Goal: Task Accomplishment & Management: Complete application form

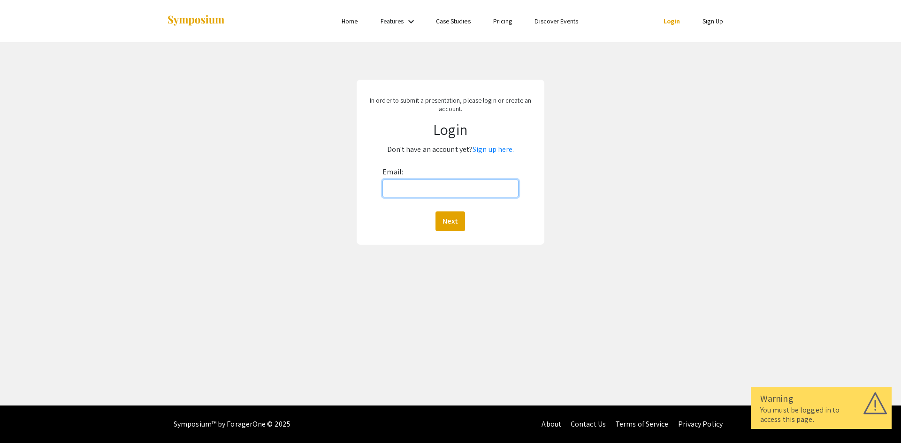
click at [426, 187] on input "Email:" at bounding box center [450, 189] width 136 height 18
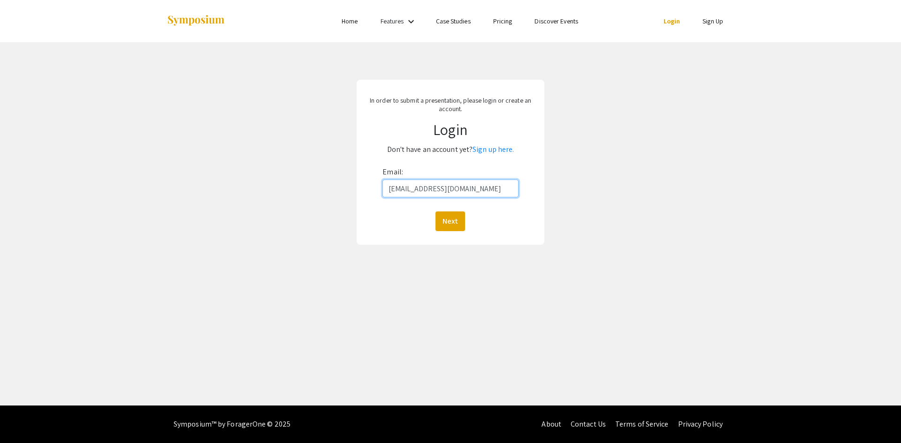
type input "[EMAIL_ADDRESS][DOMAIN_NAME]"
click at [435, 212] on button "Next" at bounding box center [450, 222] width 30 height 20
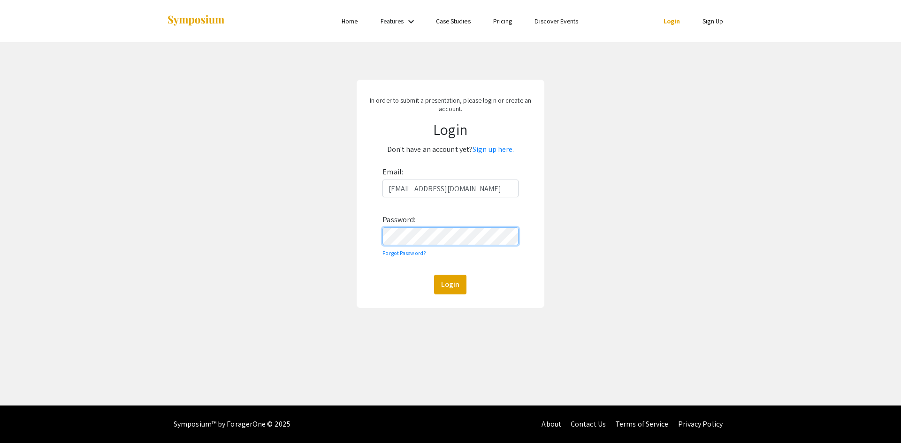
click at [434, 275] on button "Login" at bounding box center [450, 285] width 32 height 20
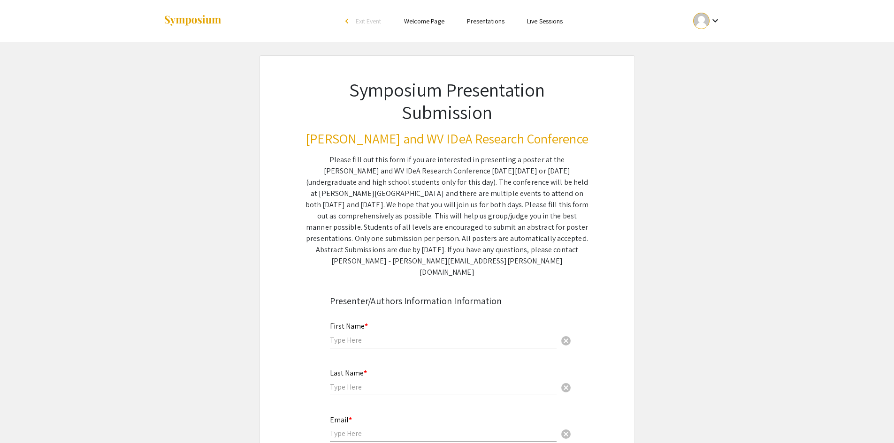
scroll to position [141, 0]
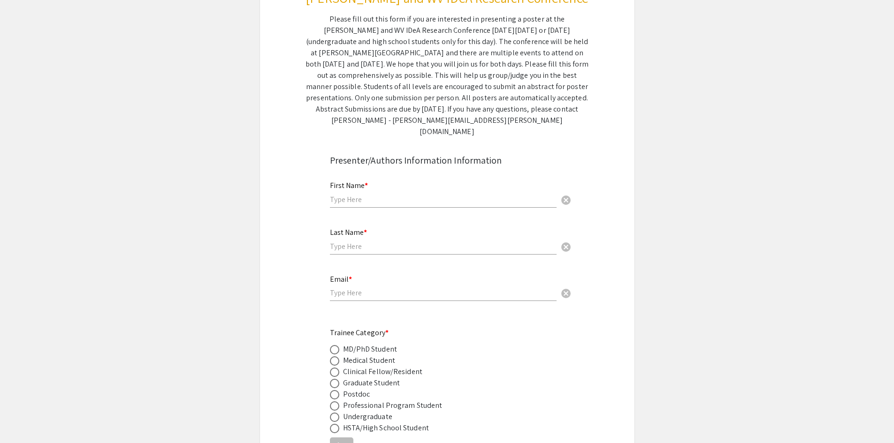
click at [355, 195] on input "text" at bounding box center [443, 200] width 227 height 10
type input "[PERSON_NAME]"
click at [354, 229] on div "Last Name * cancel" at bounding box center [443, 237] width 227 height 36
type input "Alabdallat"
click at [358, 288] on input "email" at bounding box center [443, 293] width 227 height 10
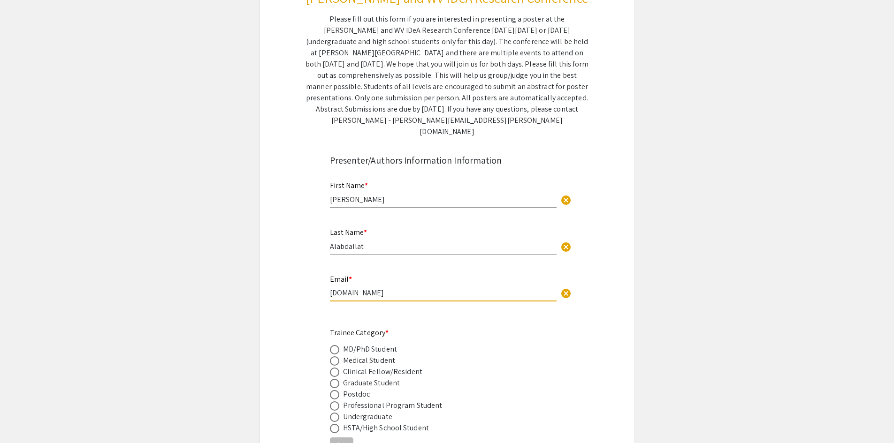
click at [358, 288] on input "[DOMAIN_NAME]" at bounding box center [443, 293] width 227 height 10
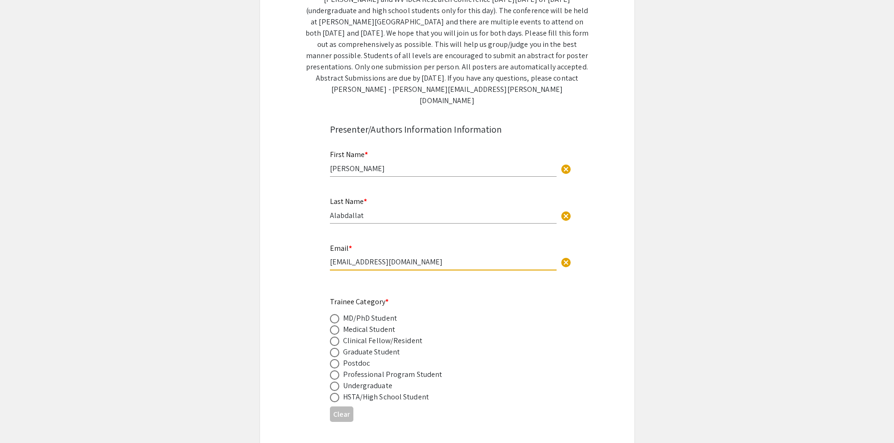
scroll to position [188, 0]
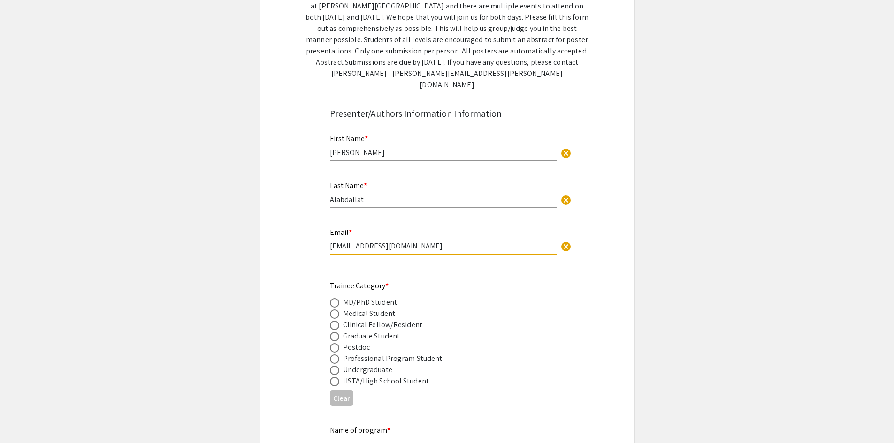
type input "[EMAIL_ADDRESS][DOMAIN_NAME]"
click at [333, 298] on span at bounding box center [334, 302] width 9 height 9
click at [333, 298] on input "radio" at bounding box center [334, 302] width 9 height 9
radio input "true"
click at [340, 332] on label at bounding box center [336, 336] width 13 height 9
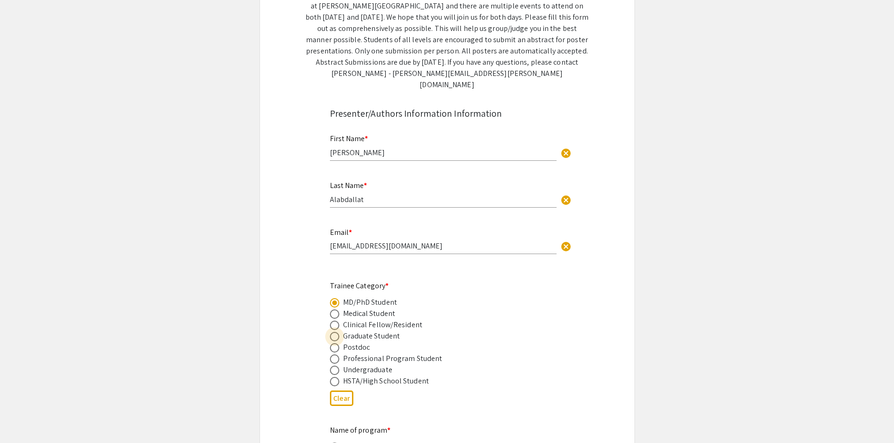
click at [339, 332] on input "radio" at bounding box center [334, 336] width 9 height 9
radio input "true"
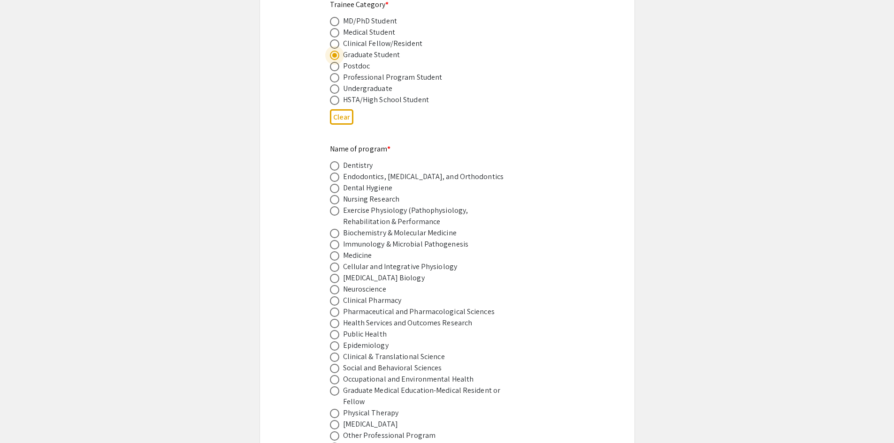
scroll to position [516, 0]
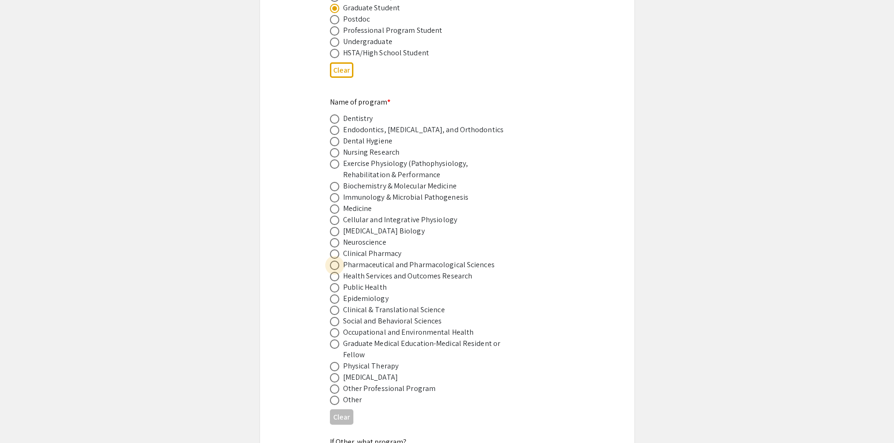
click at [336, 261] on span at bounding box center [334, 265] width 9 height 9
click at [336, 261] on input "radio" at bounding box center [334, 265] width 9 height 9
radio input "true"
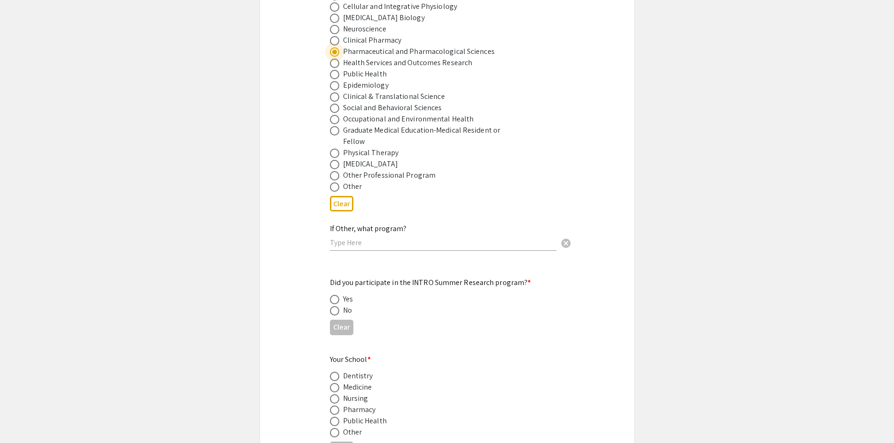
scroll to position [751, 0]
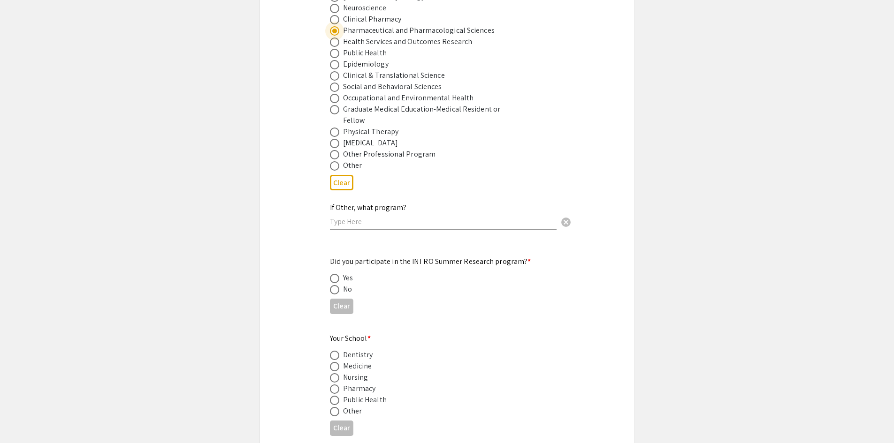
click at [338, 285] on span at bounding box center [334, 289] width 9 height 9
click at [338, 285] on input "radio" at bounding box center [334, 289] width 9 height 9
radio input "true"
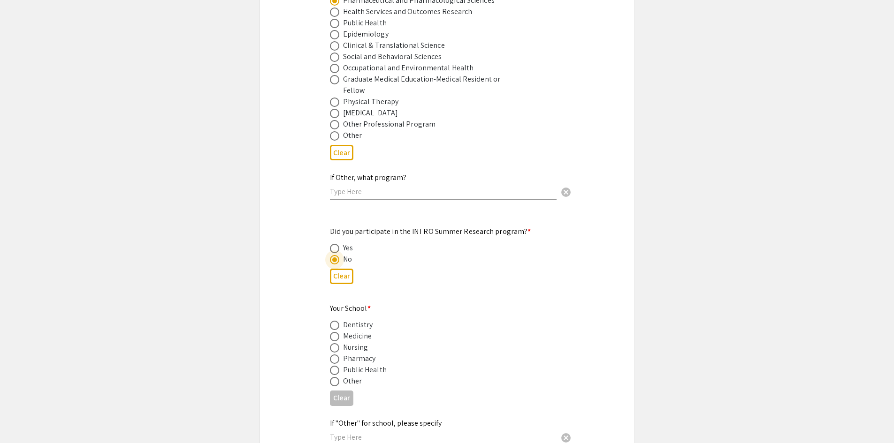
scroll to position [798, 0]
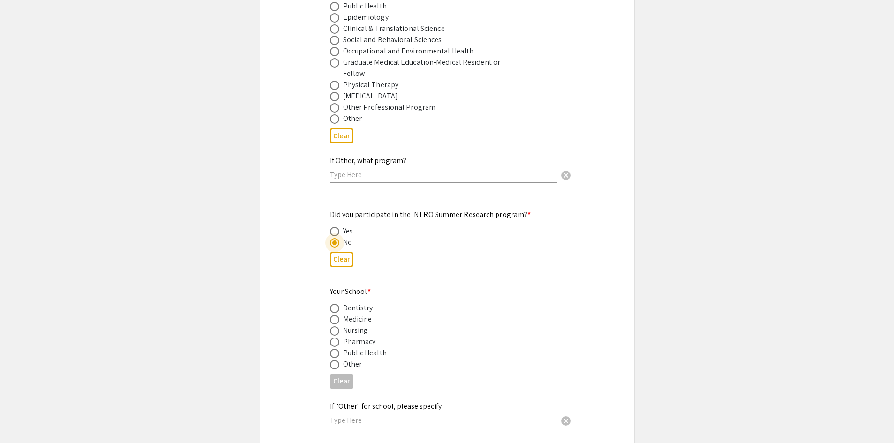
click at [334, 343] on span at bounding box center [334, 343] width 0 height 0
click at [335, 338] on input "radio" at bounding box center [334, 342] width 9 height 9
radio input "true"
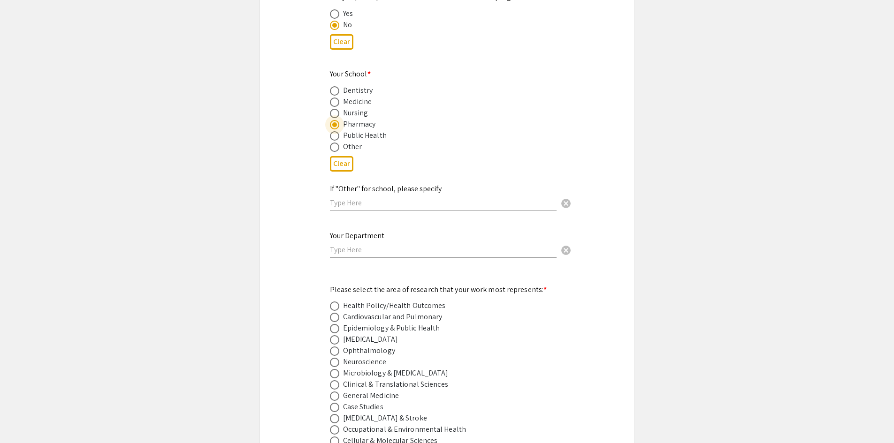
scroll to position [1032, 0]
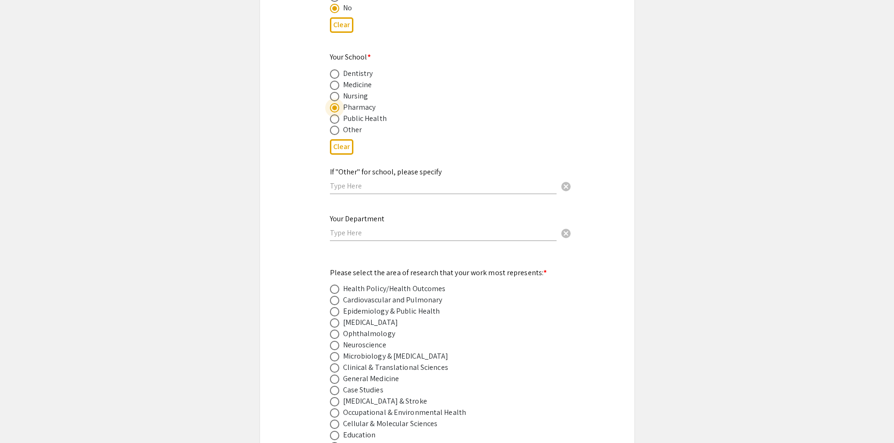
click at [338, 330] on span at bounding box center [334, 334] width 9 height 9
click at [338, 330] on input "radio" at bounding box center [334, 334] width 9 height 9
radio input "true"
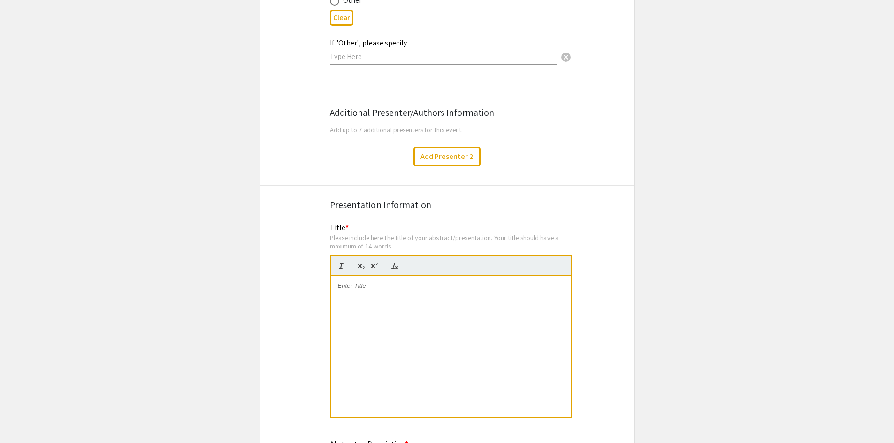
scroll to position [1548, 0]
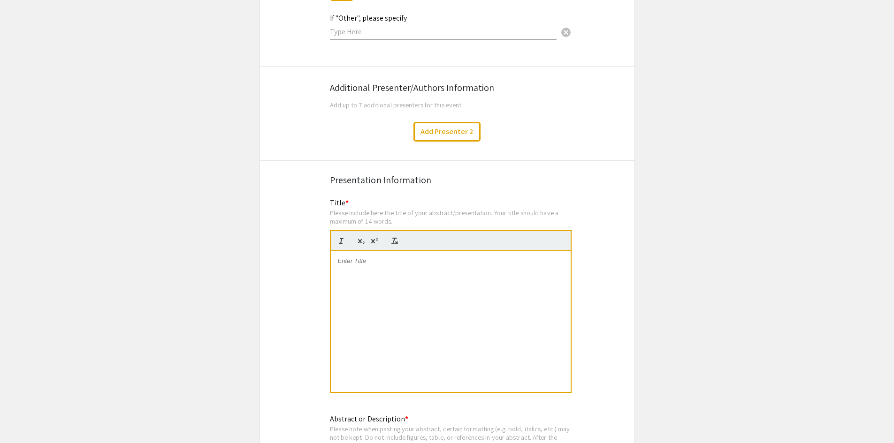
click at [372, 303] on div at bounding box center [451, 321] width 240 height 141
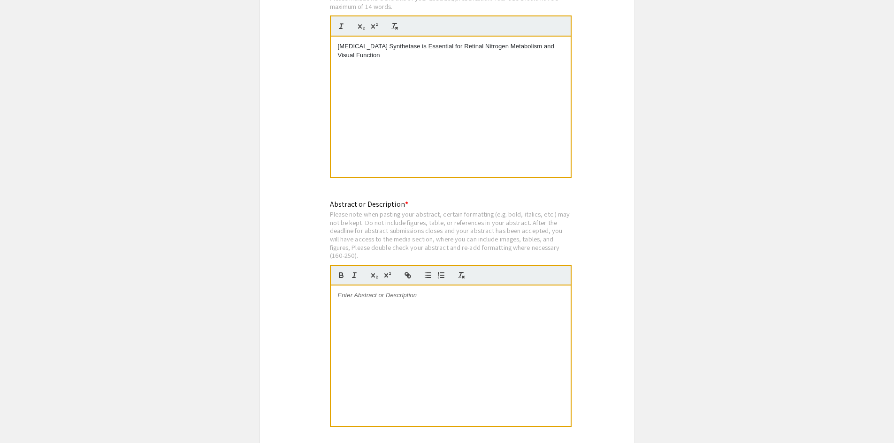
scroll to position [1783, 0]
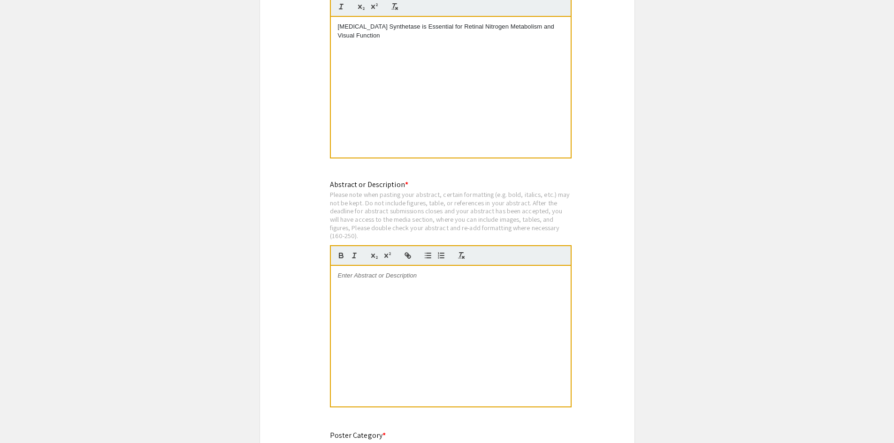
click at [410, 290] on div at bounding box center [451, 336] width 240 height 141
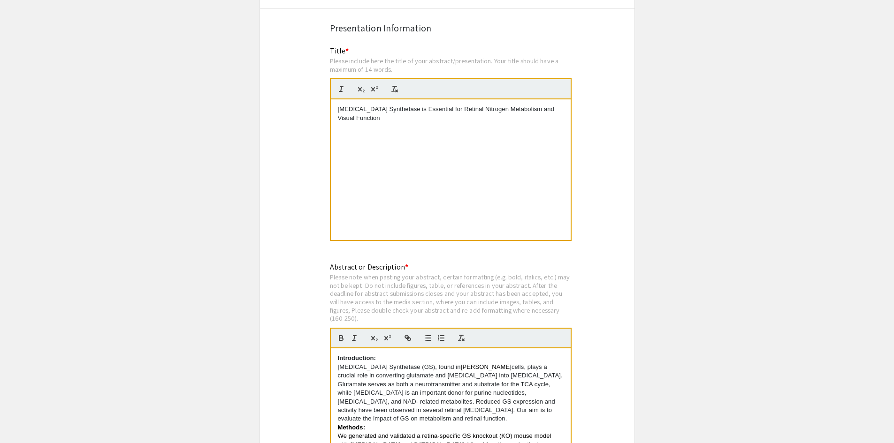
scroll to position [1689, 0]
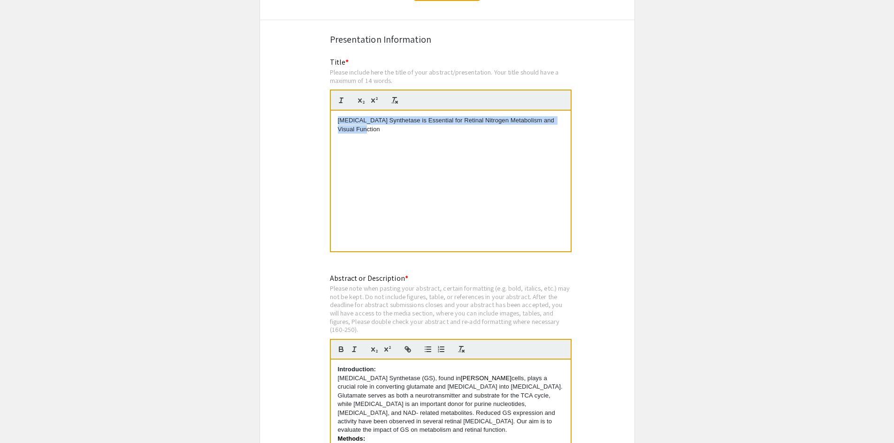
drag, startPoint x: 366, startPoint y: 119, endPoint x: 337, endPoint y: 107, distance: 31.7
click at [338, 116] on p "[MEDICAL_DATA] Synthetase is Essential for Retinal Nitrogen Metabolism and Visu…" at bounding box center [451, 124] width 226 height 17
click at [525, 160] on div at bounding box center [451, 181] width 240 height 141
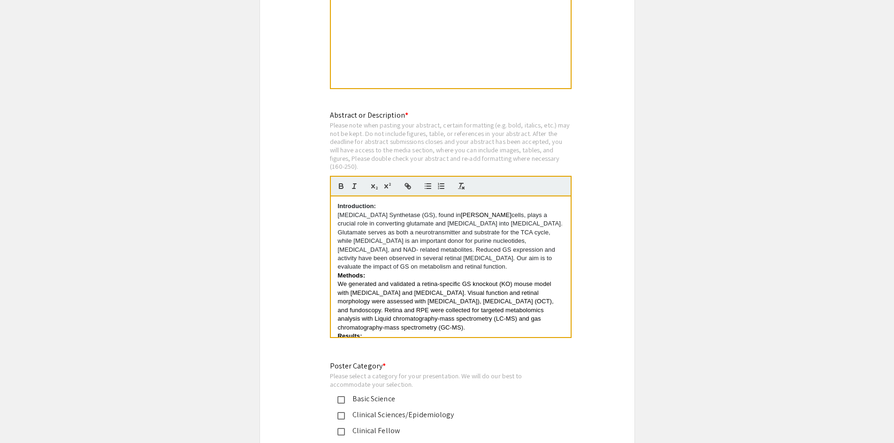
scroll to position [1877, 0]
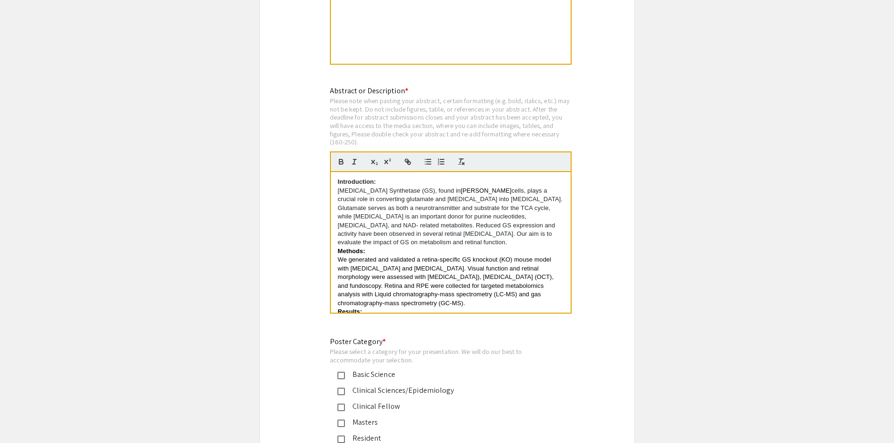
click at [464, 221] on p "[MEDICAL_DATA] Synthetase (GS), found in [PERSON_NAME] cells, plays a crucial r…" at bounding box center [451, 217] width 226 height 61
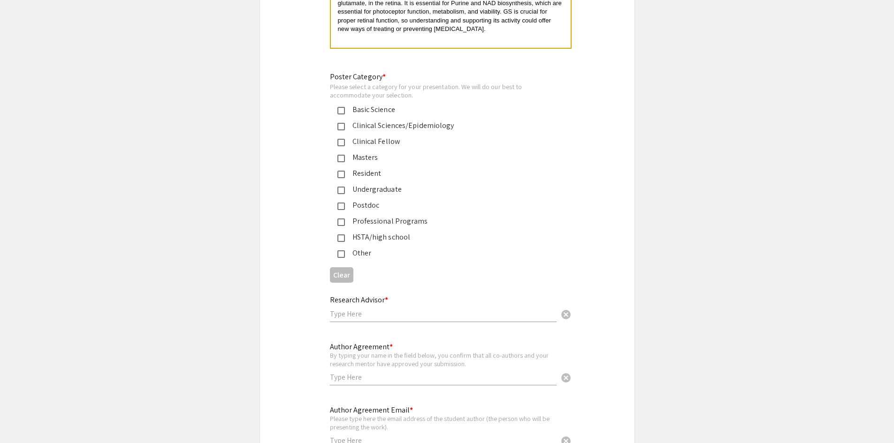
scroll to position [2158, 0]
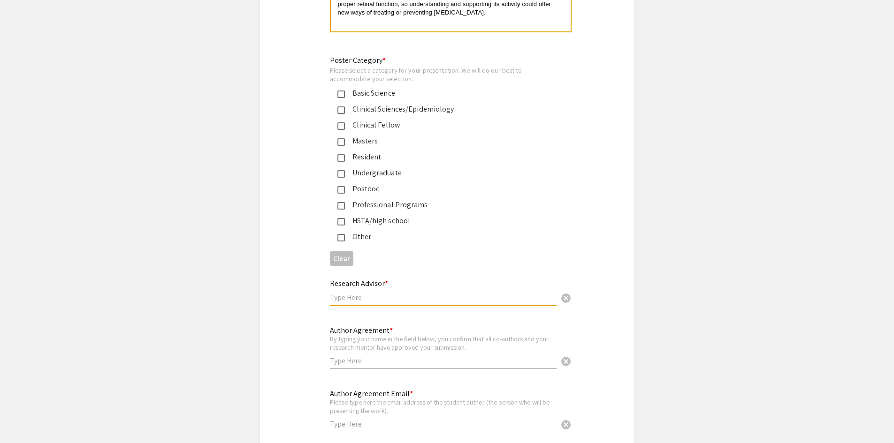
click at [368, 293] on input "text" at bounding box center [443, 298] width 227 height 10
type input "Jianhai Du"
click at [381, 356] on input "text" at bounding box center [443, 361] width 227 height 10
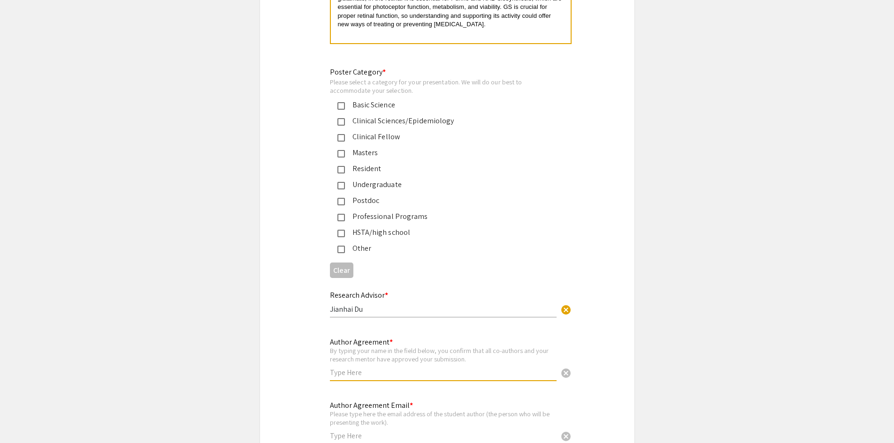
scroll to position [2193, 0]
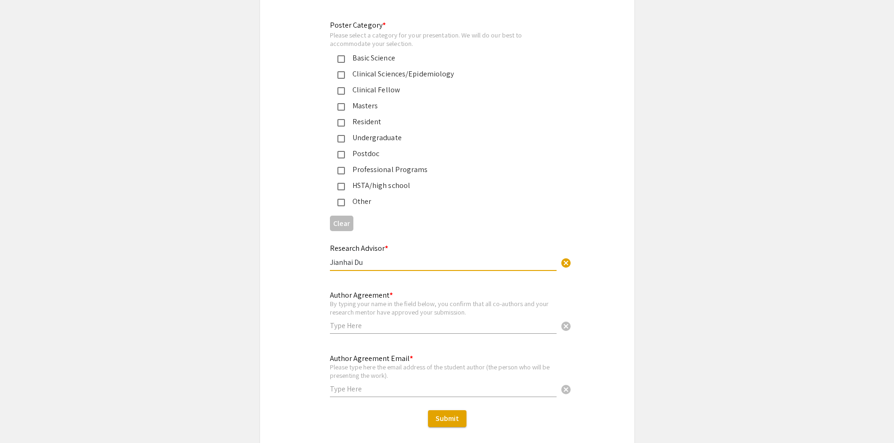
click at [366, 258] on input "Jianhai Du" at bounding box center [443, 263] width 227 height 10
click at [391, 321] on input "text" at bounding box center [443, 326] width 227 height 10
type input "[PERSON_NAME]"
click at [371, 384] on input "text" at bounding box center [443, 389] width 227 height 10
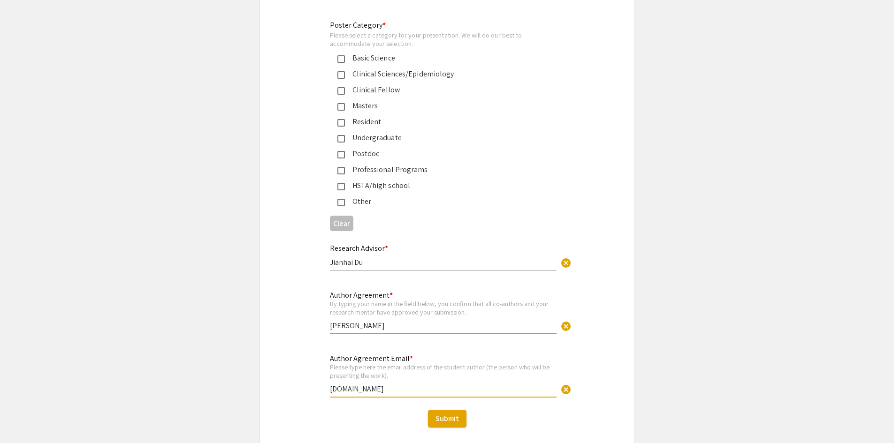
click at [358, 384] on input "[DOMAIN_NAME]" at bounding box center [443, 389] width 227 height 10
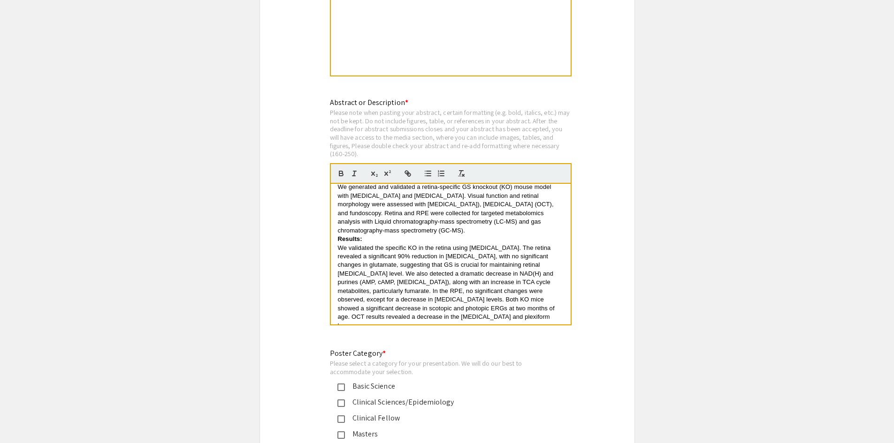
scroll to position [0, 0]
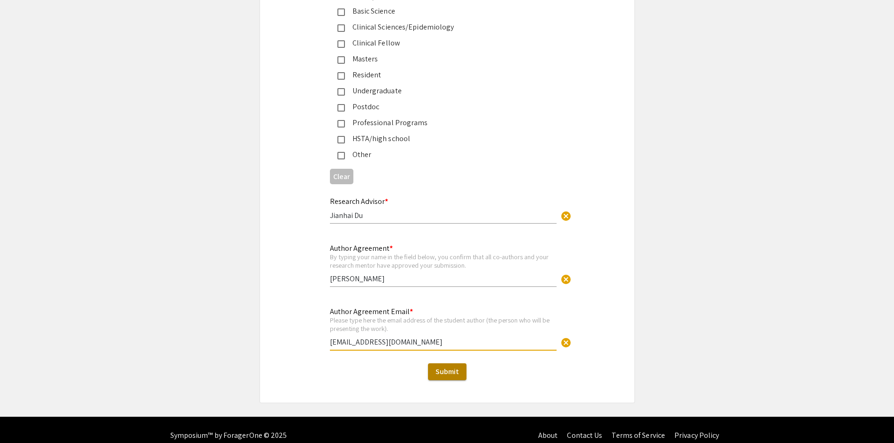
type input "[EMAIL_ADDRESS][DOMAIN_NAME]"
click at [443, 367] on span "Submit" at bounding box center [446, 372] width 23 height 10
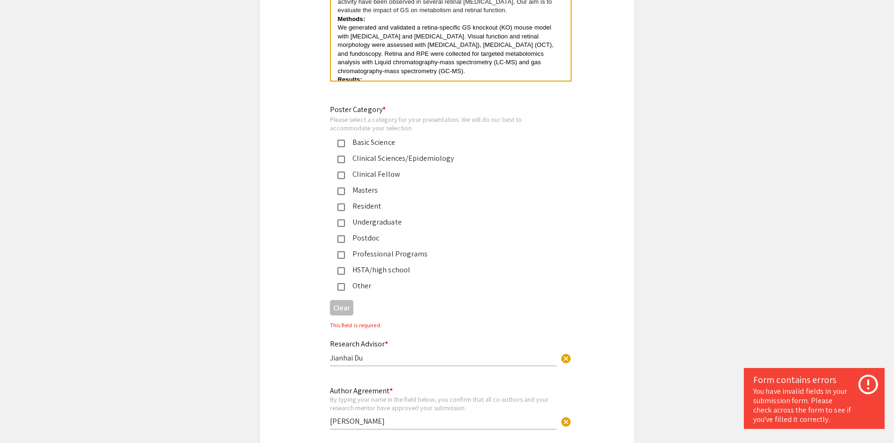
scroll to position [2109, 0]
click at [340, 140] on mat-pseudo-checkbox at bounding box center [341, 144] width 8 height 8
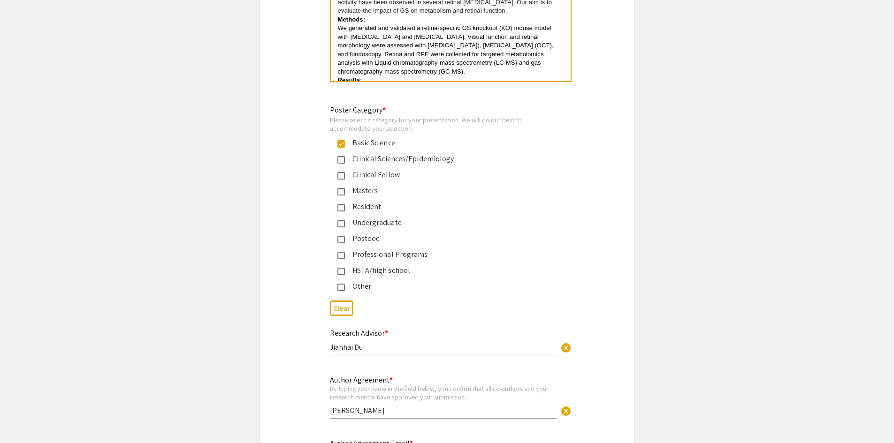
click at [346, 249] on div "Professional Programs" at bounding box center [443, 254] width 197 height 11
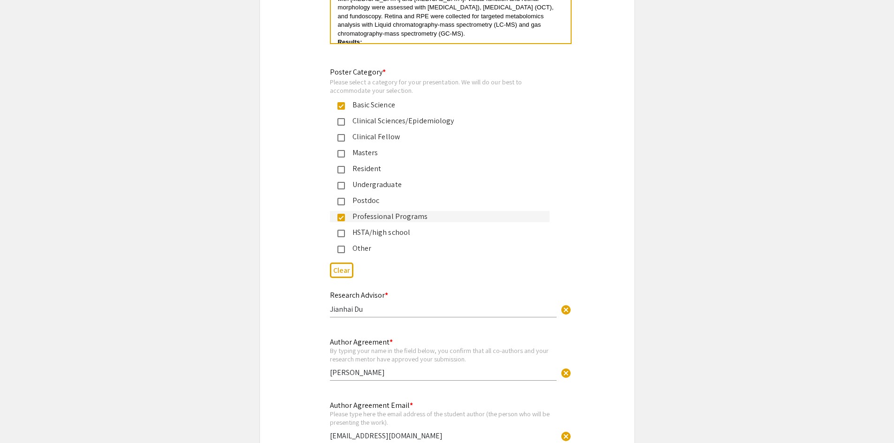
scroll to position [2240, 0]
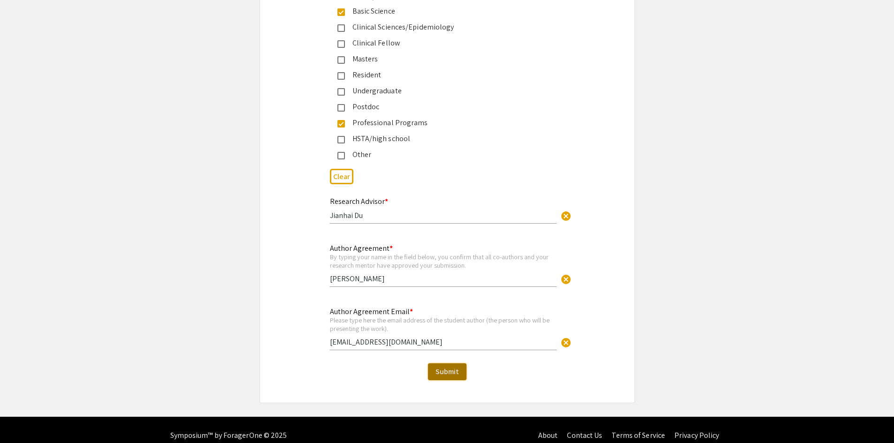
click at [448, 364] on button "Submit" at bounding box center [447, 372] width 38 height 17
click at [432, 364] on button "Submit" at bounding box center [447, 372] width 38 height 17
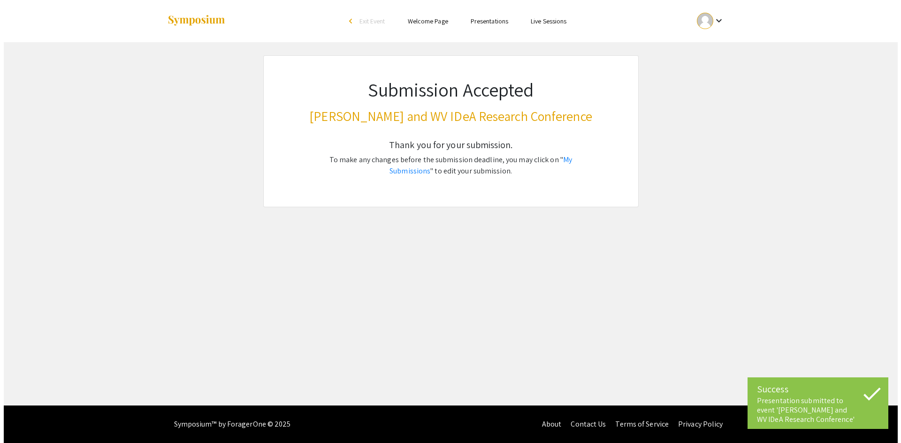
scroll to position [0, 0]
